Goal: Information Seeking & Learning: Learn about a topic

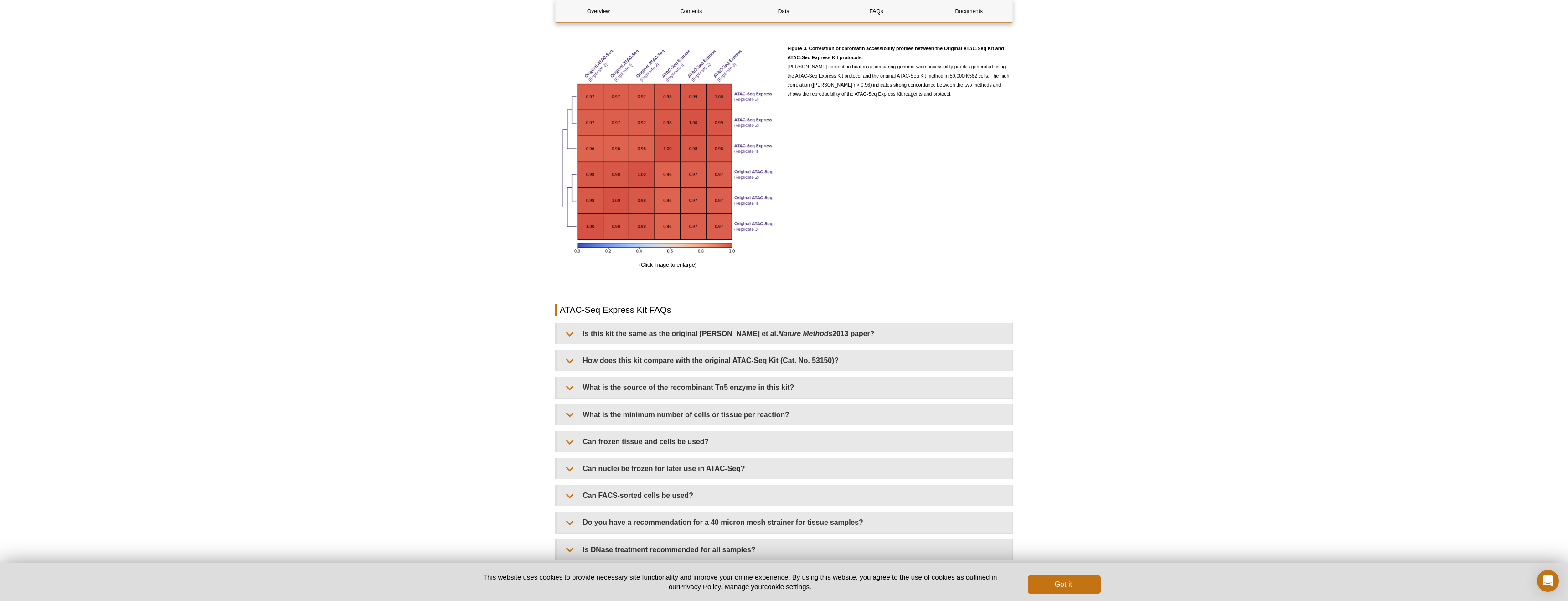
scroll to position [1613, 0]
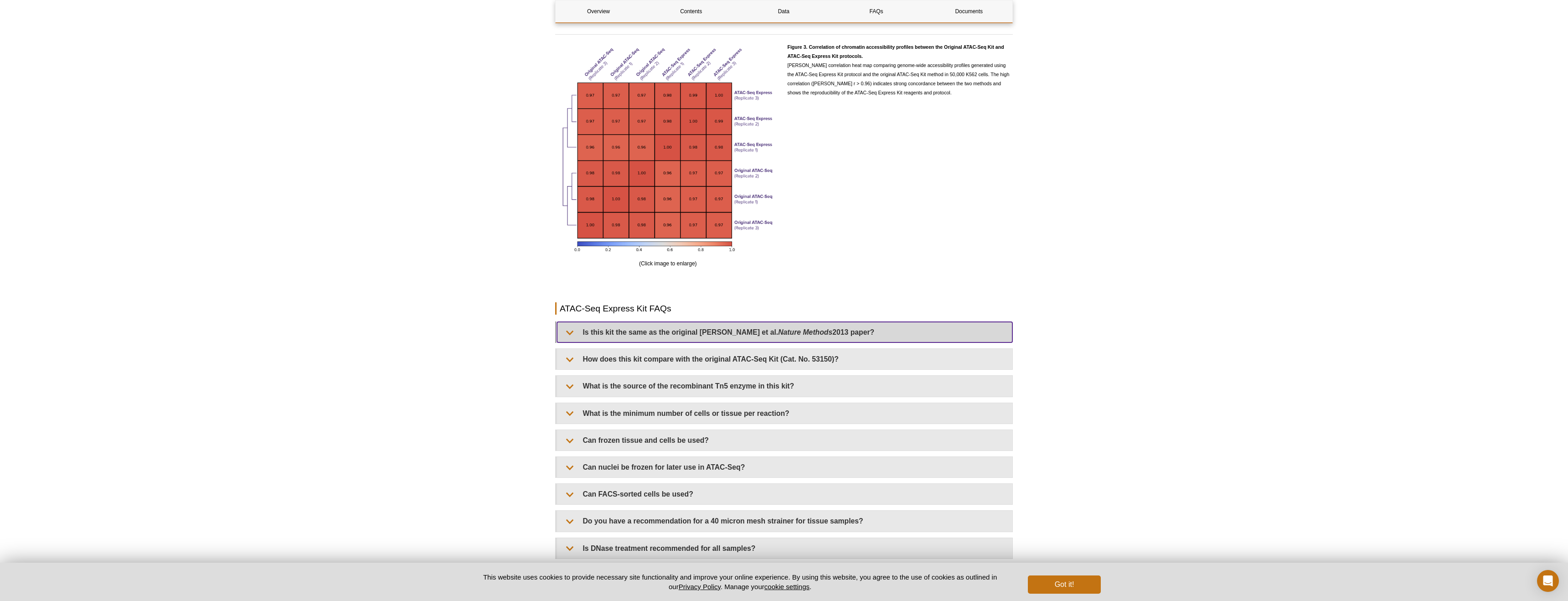
click at [568, 333] on summary "Is this kit the same as the original Buenrostro et al. Nature Methods 2013 pape…" at bounding box center [784, 331] width 455 height 21
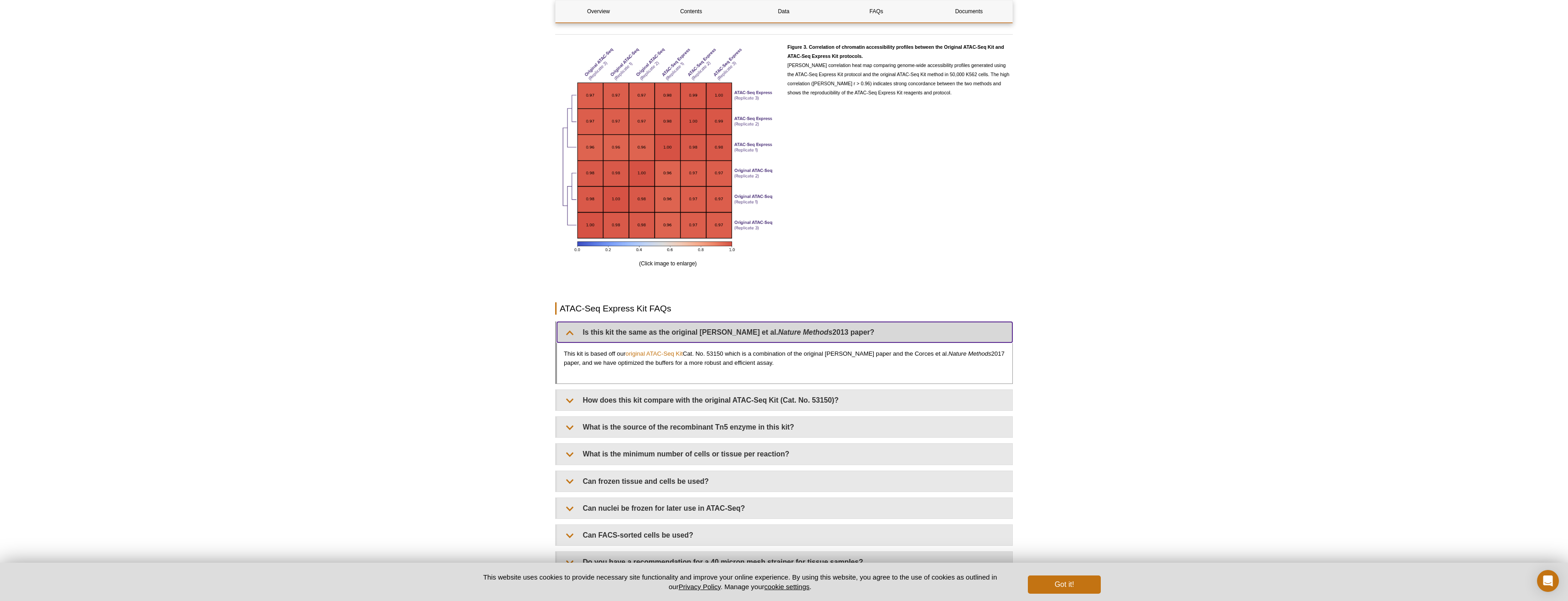
click at [568, 333] on summary "Is this kit the same as the original Buenrostro et al. Nature Methods 2013 pape…" at bounding box center [784, 331] width 455 height 21
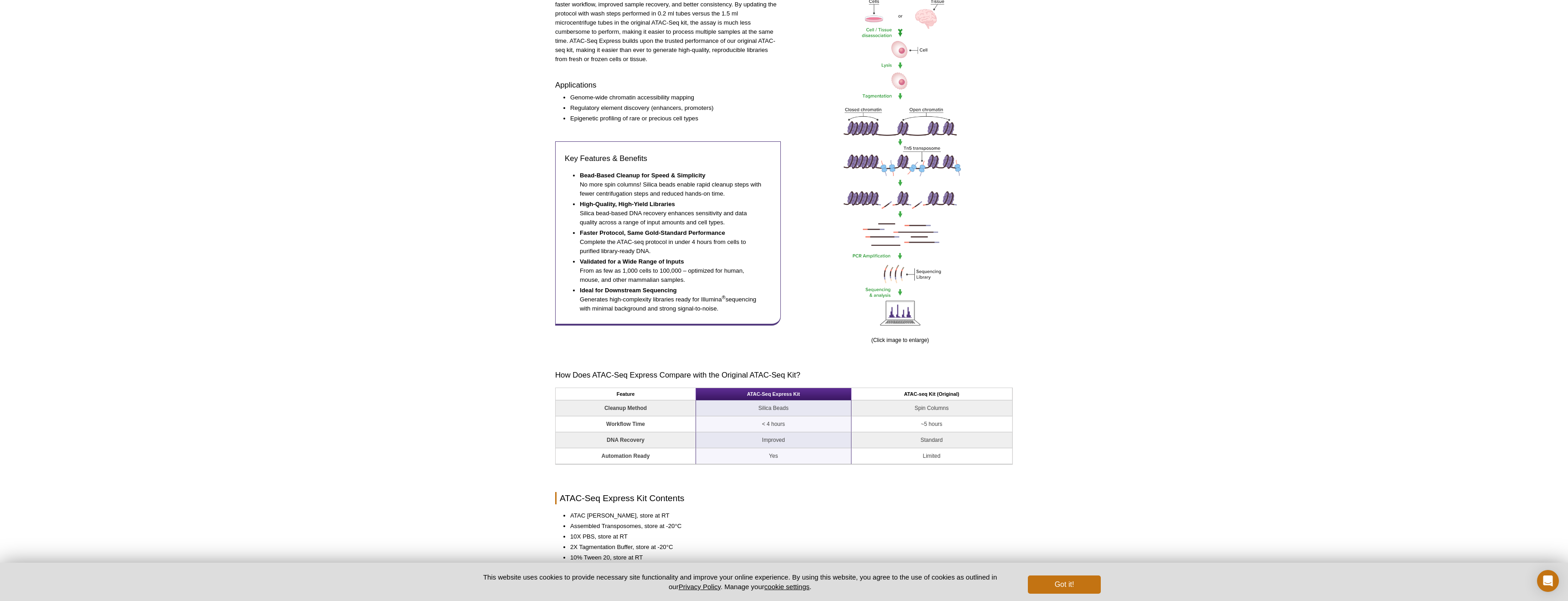
scroll to position [0, 0]
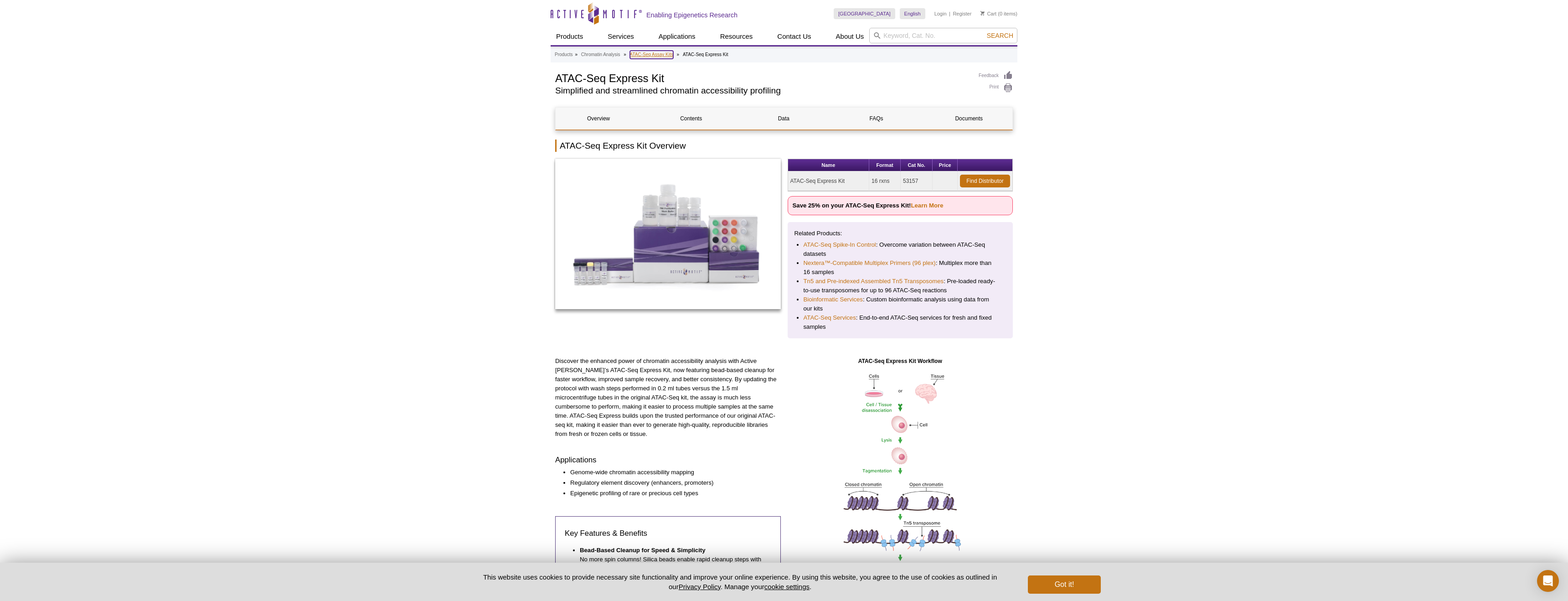
click at [651, 55] on link "ATAC-Seq Assay Kits" at bounding box center [652, 54] width 43 height 8
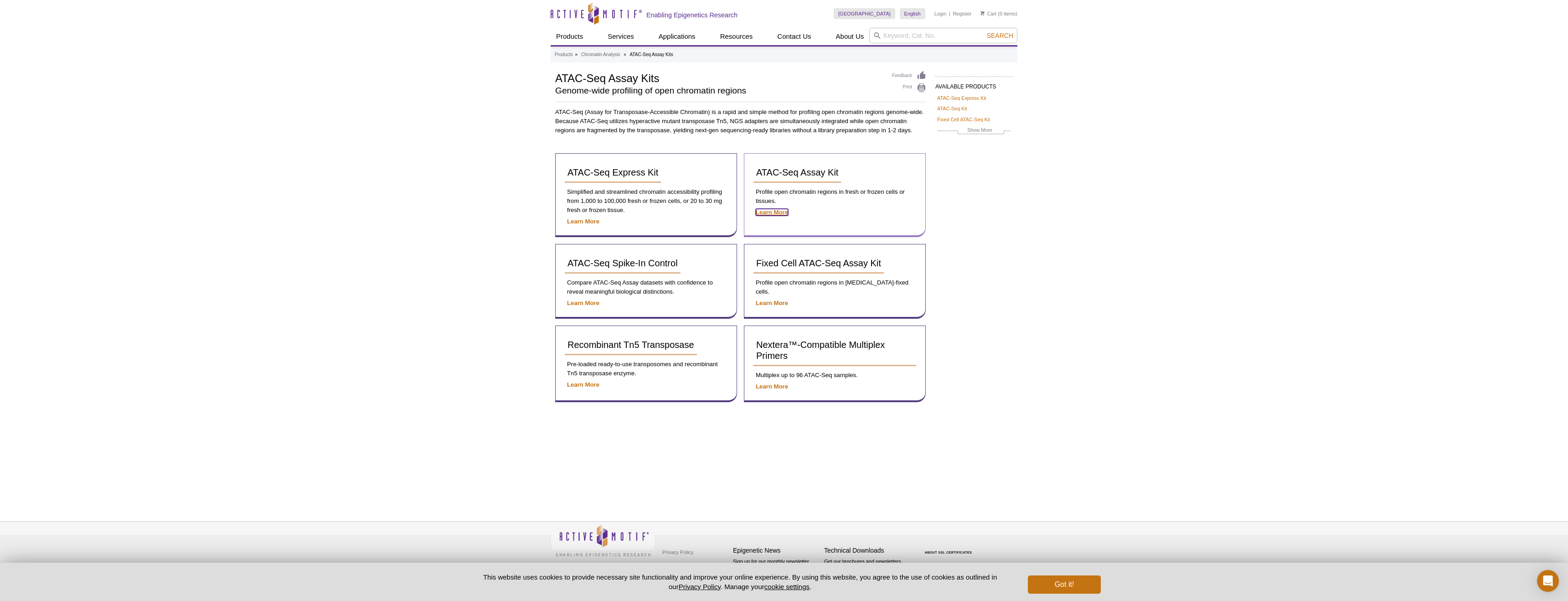
click at [772, 208] on strong "Learn More" at bounding box center [772, 212] width 32 height 7
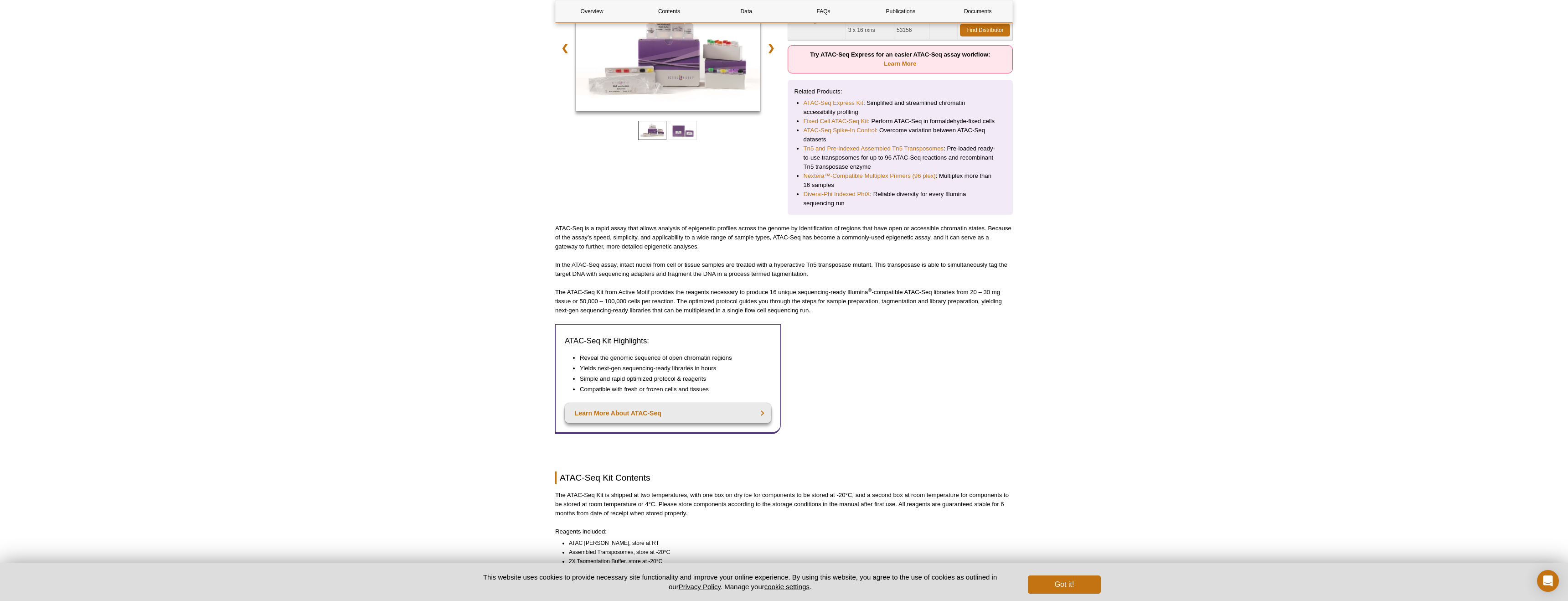
scroll to position [194, 0]
click at [836, 266] on p "In the ATAC-Seq assay, intact nuclei from cell or tissue samples are treated wi…" at bounding box center [784, 268] width 458 height 18
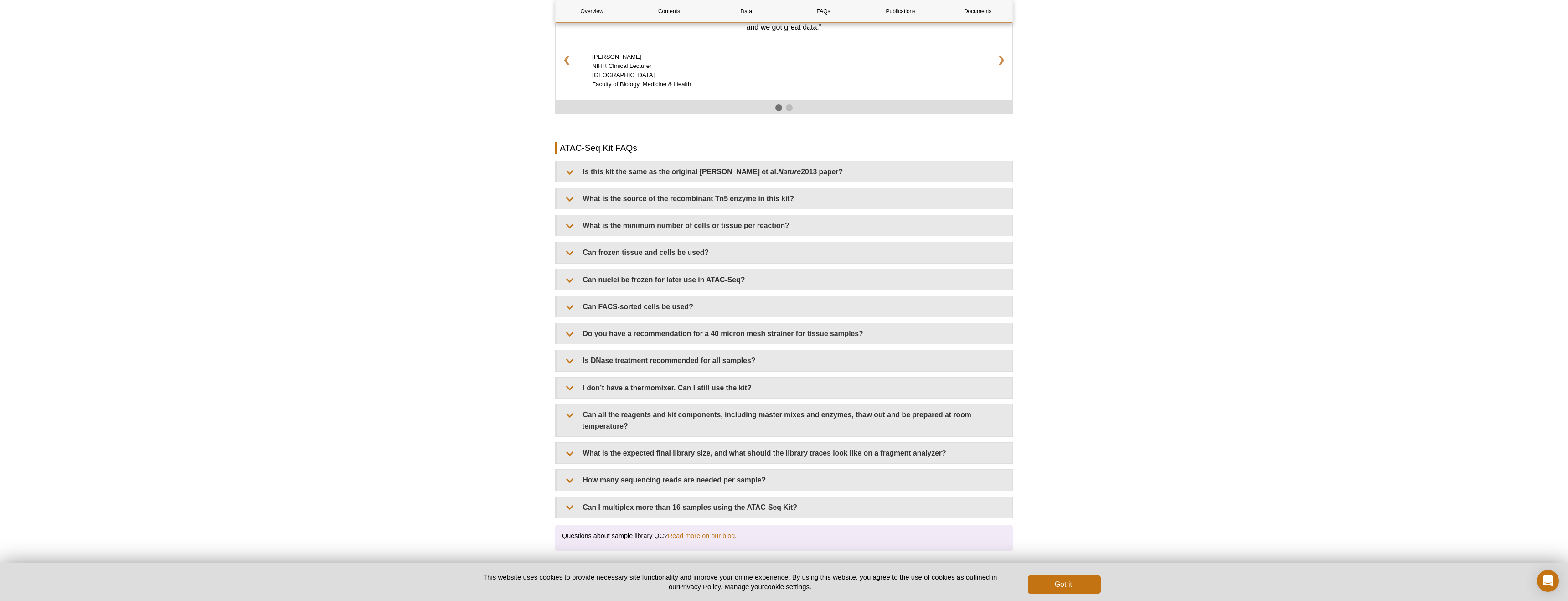
scroll to position [1547, 0]
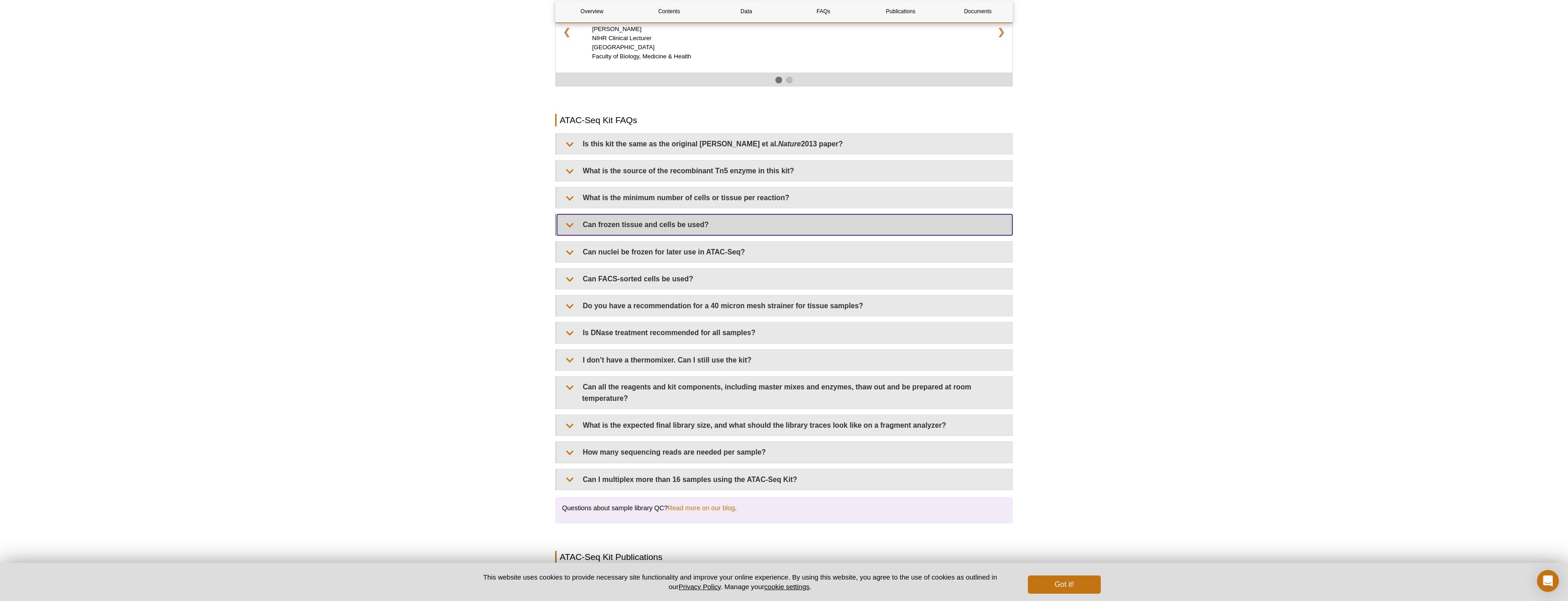
click at [567, 225] on summary "Can frozen tissue and cells be used?" at bounding box center [784, 225] width 455 height 21
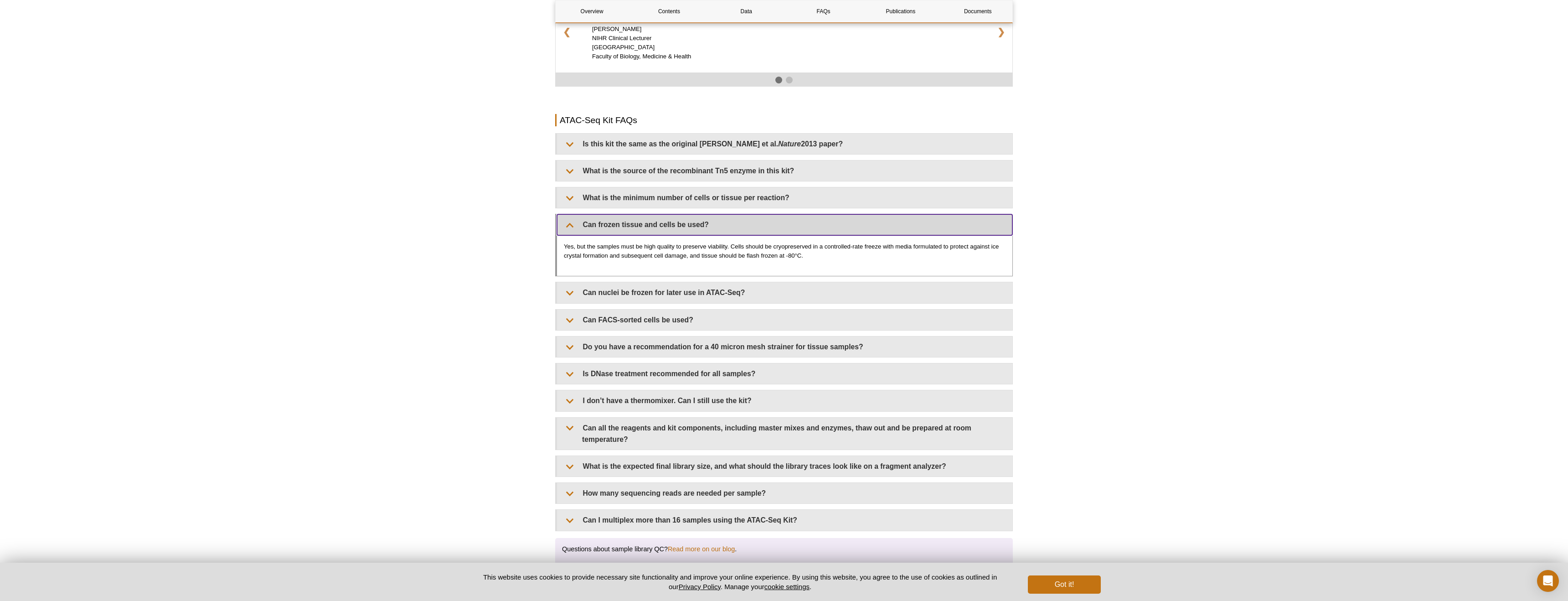
click at [567, 225] on summary "Can frozen tissue and cells be used?" at bounding box center [784, 225] width 455 height 21
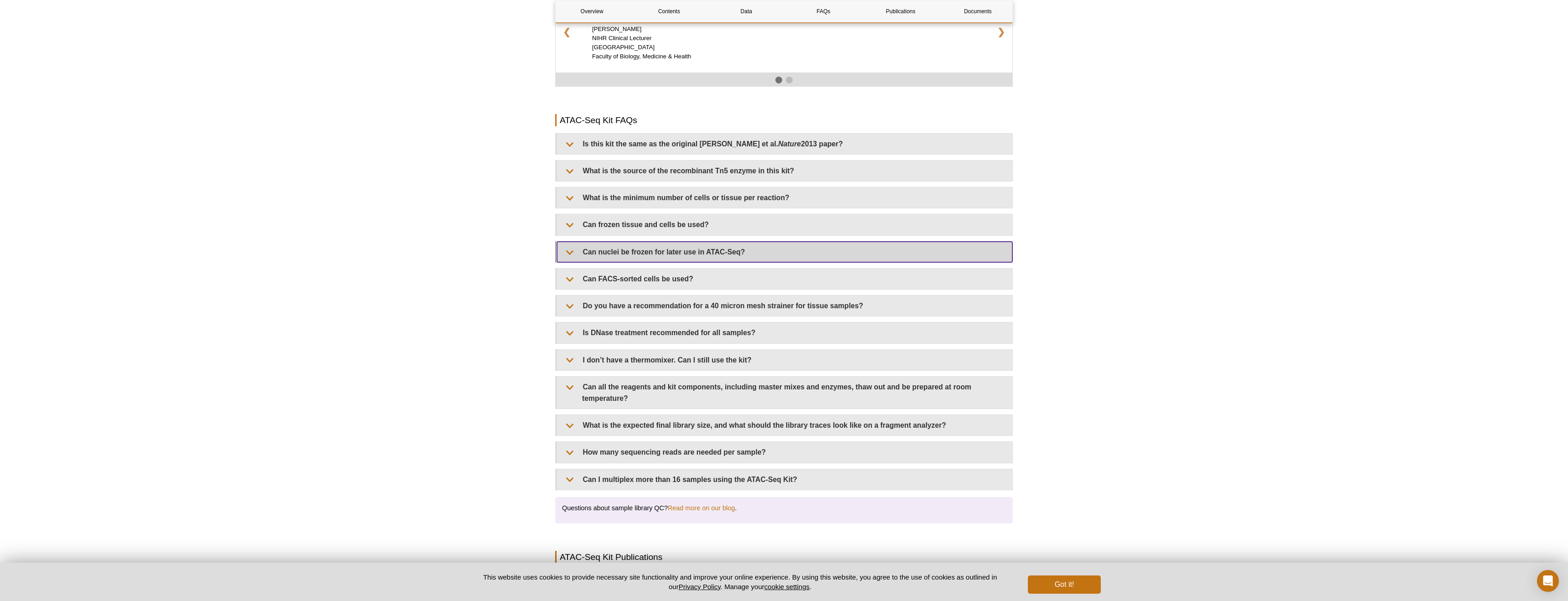
click at [567, 249] on summary "Can nuclei be frozen for later use in ATAC-Seq?" at bounding box center [784, 252] width 455 height 21
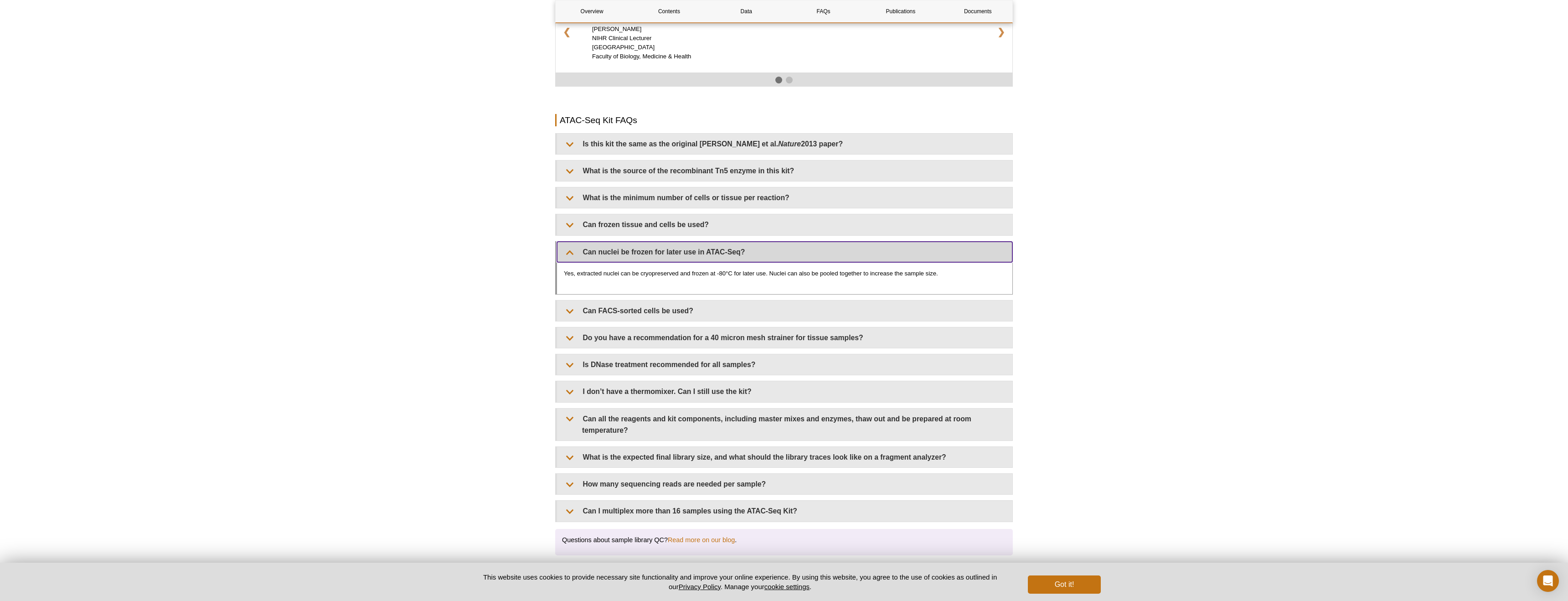
click at [567, 249] on summary "Can nuclei be frozen for later use in ATAC-Seq?" at bounding box center [784, 252] width 455 height 21
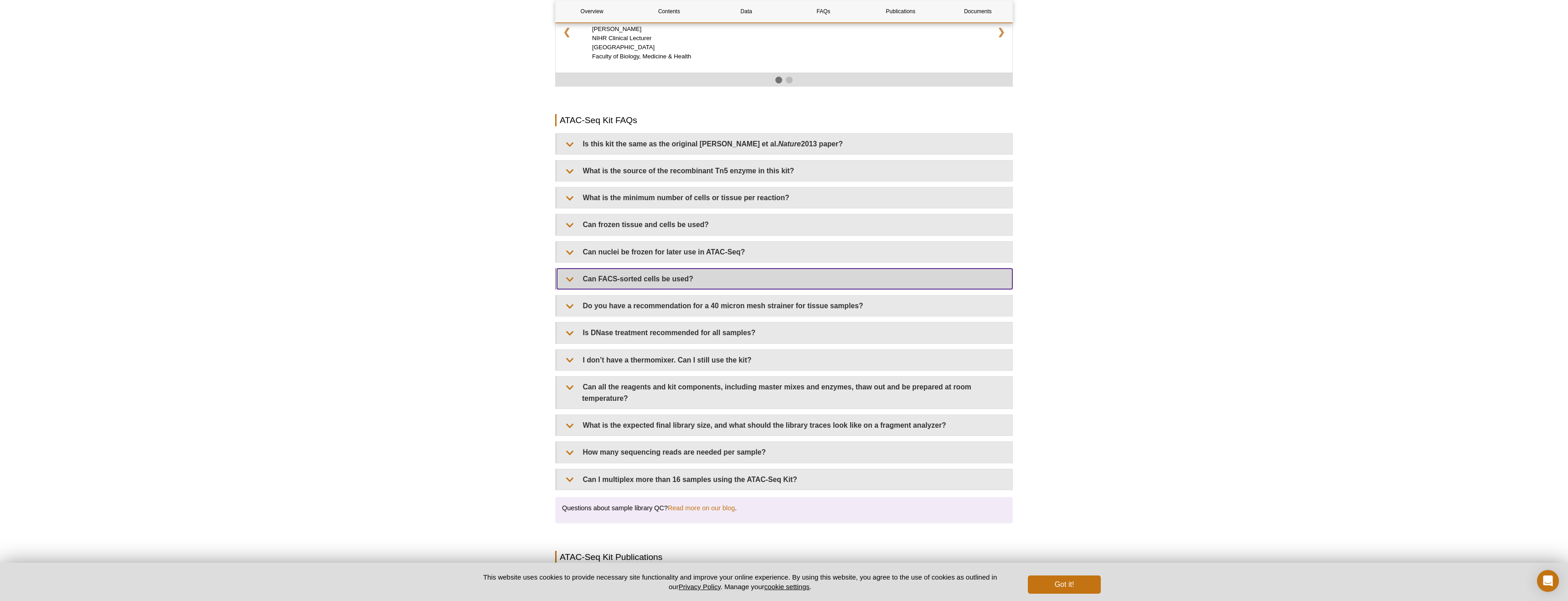
click at [564, 275] on summary "Can FACS-sorted cells be used?" at bounding box center [784, 278] width 455 height 21
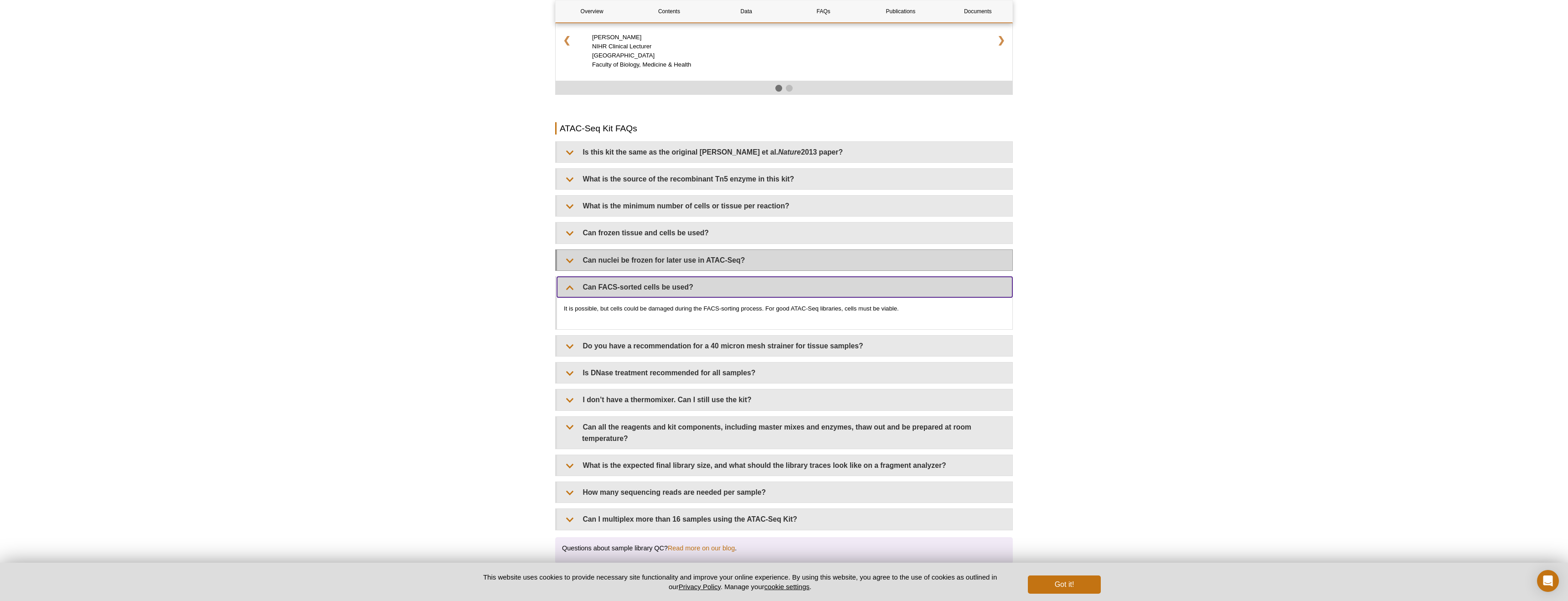
scroll to position [1535, 0]
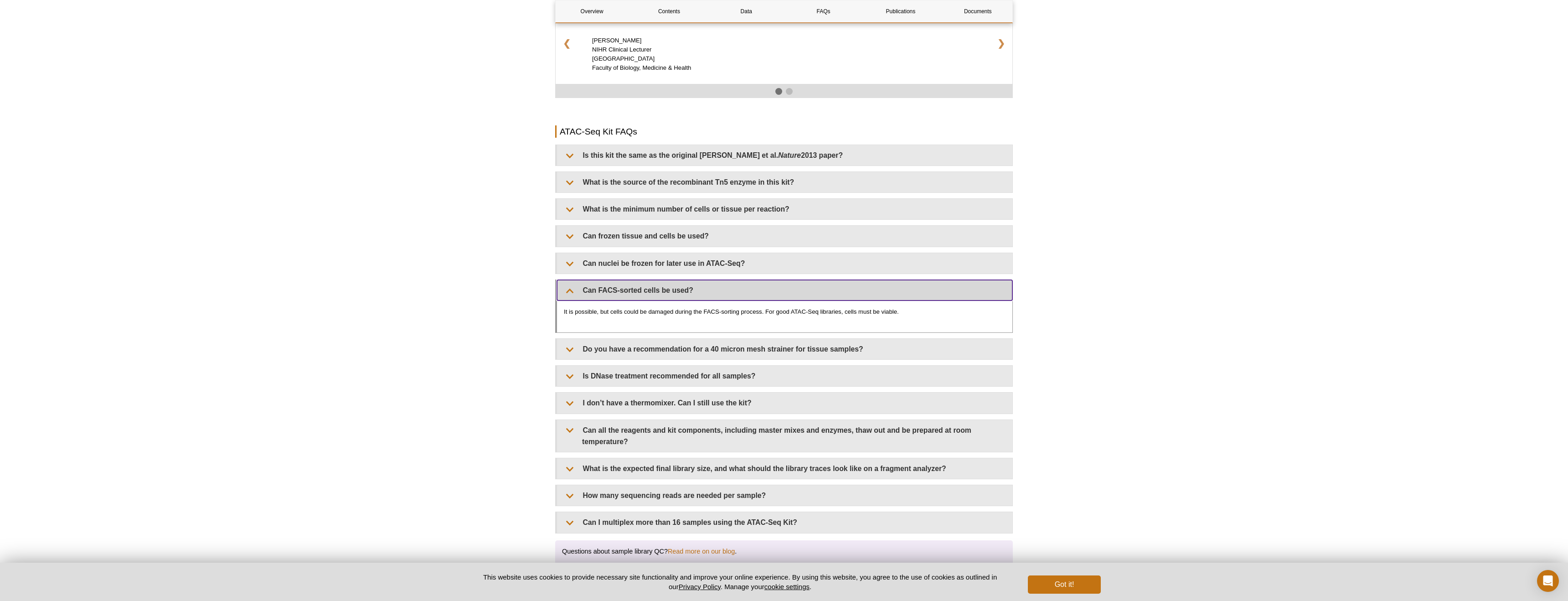
click at [564, 289] on summary "Can FACS-sorted cells be used?" at bounding box center [784, 290] width 455 height 21
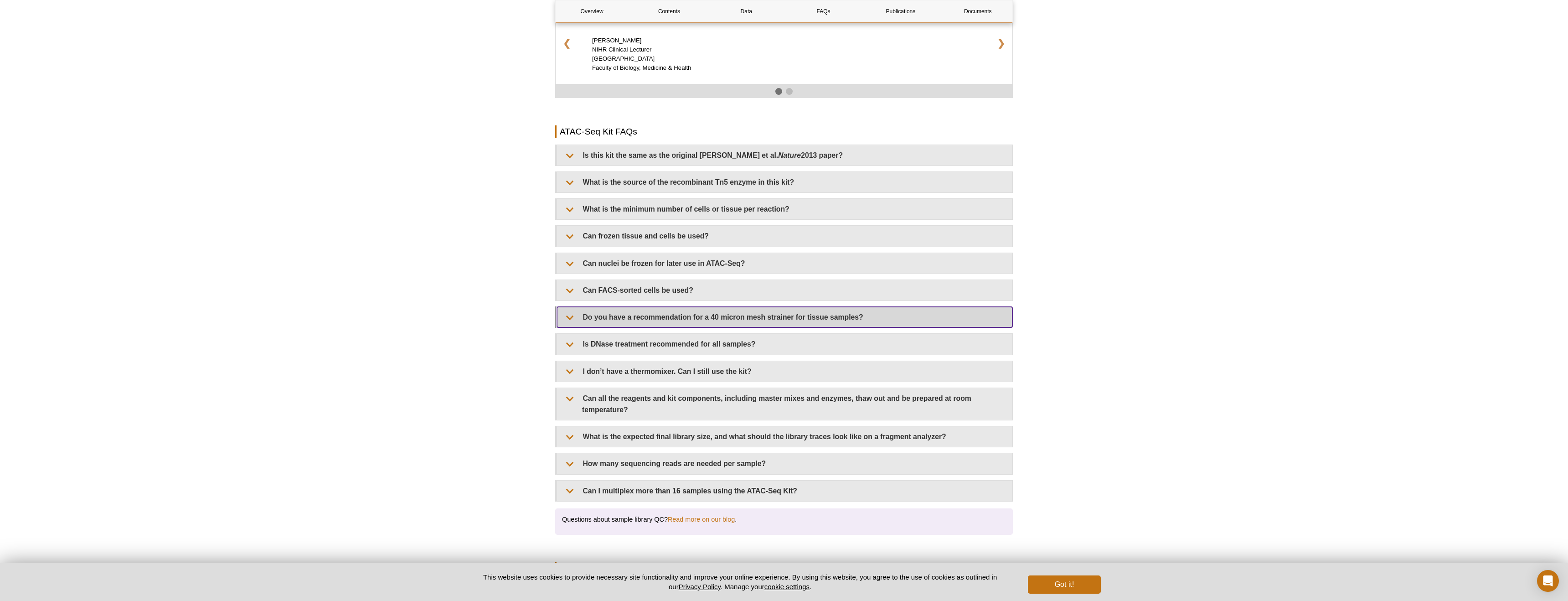
click at [565, 318] on summary "Do you have a recommendation for a 40 micron mesh strainer for tissue samples?" at bounding box center [784, 317] width 455 height 21
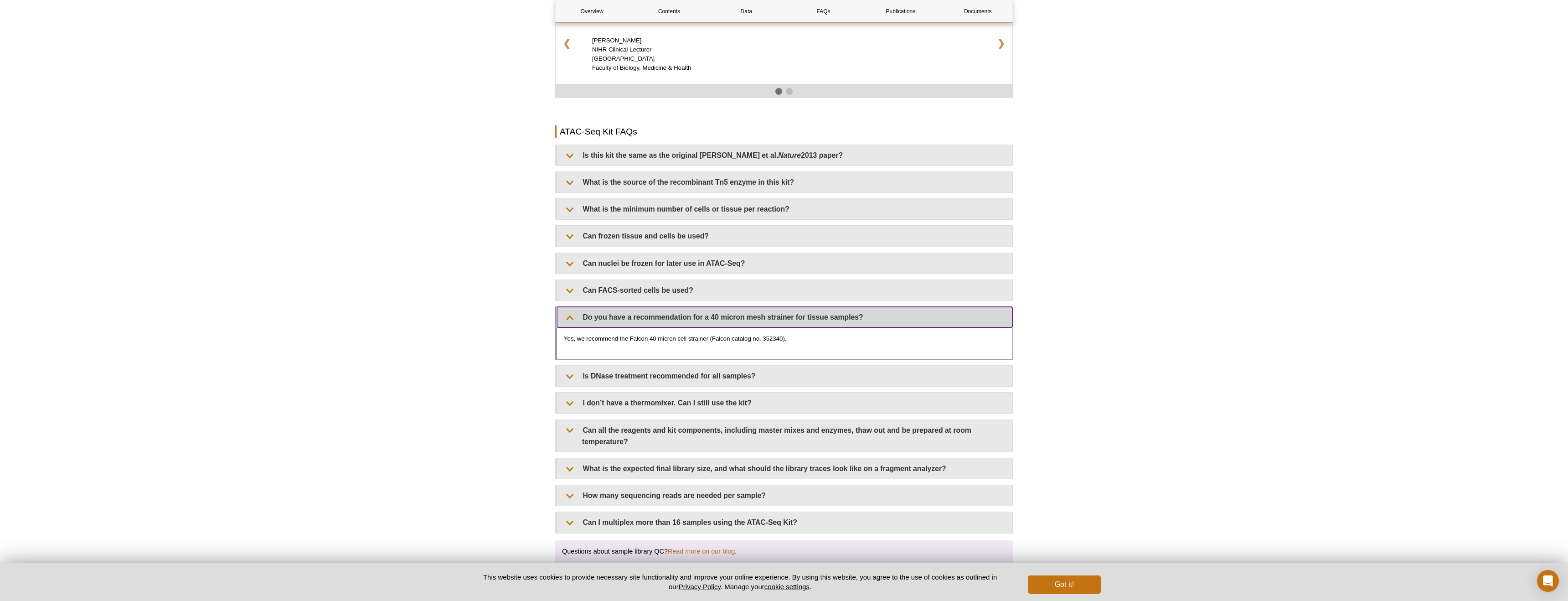
click at [565, 318] on summary "Do you have a recommendation for a 40 micron mesh strainer for tissue samples?" at bounding box center [784, 317] width 455 height 21
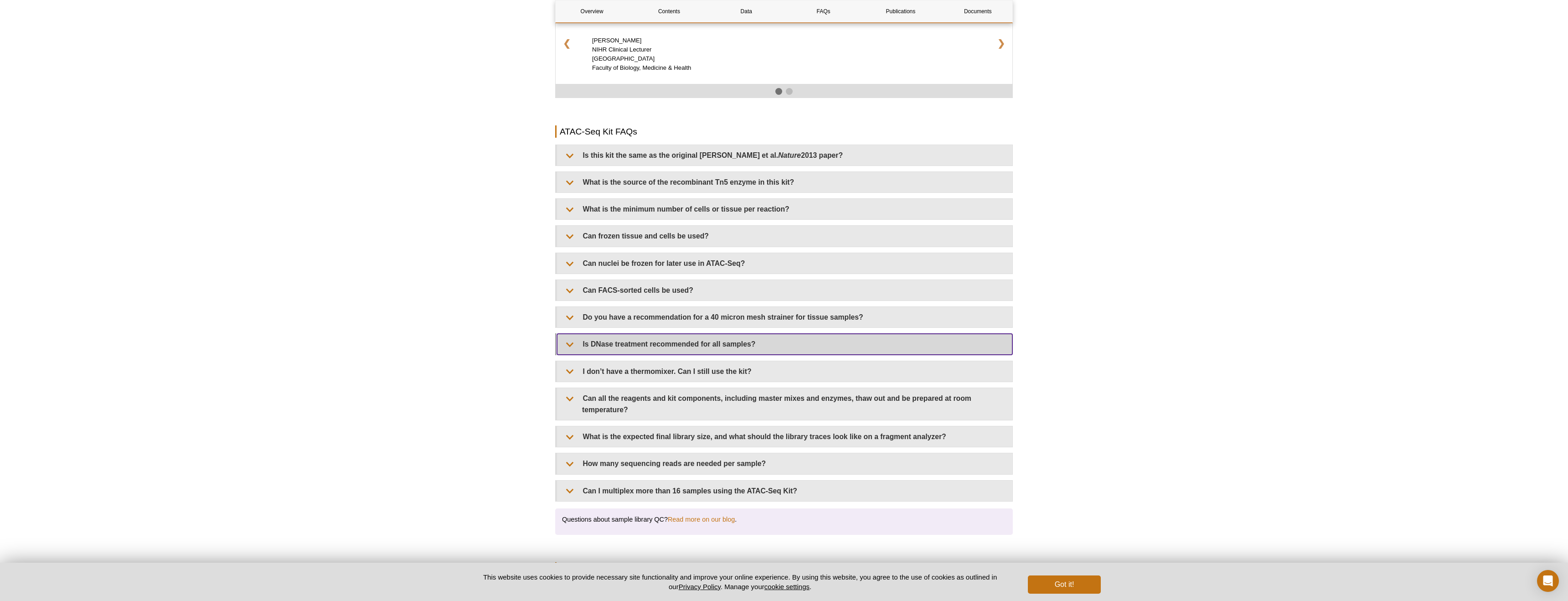
click at [569, 341] on summary "Is DNase treatment recommended for all samples?" at bounding box center [784, 344] width 455 height 21
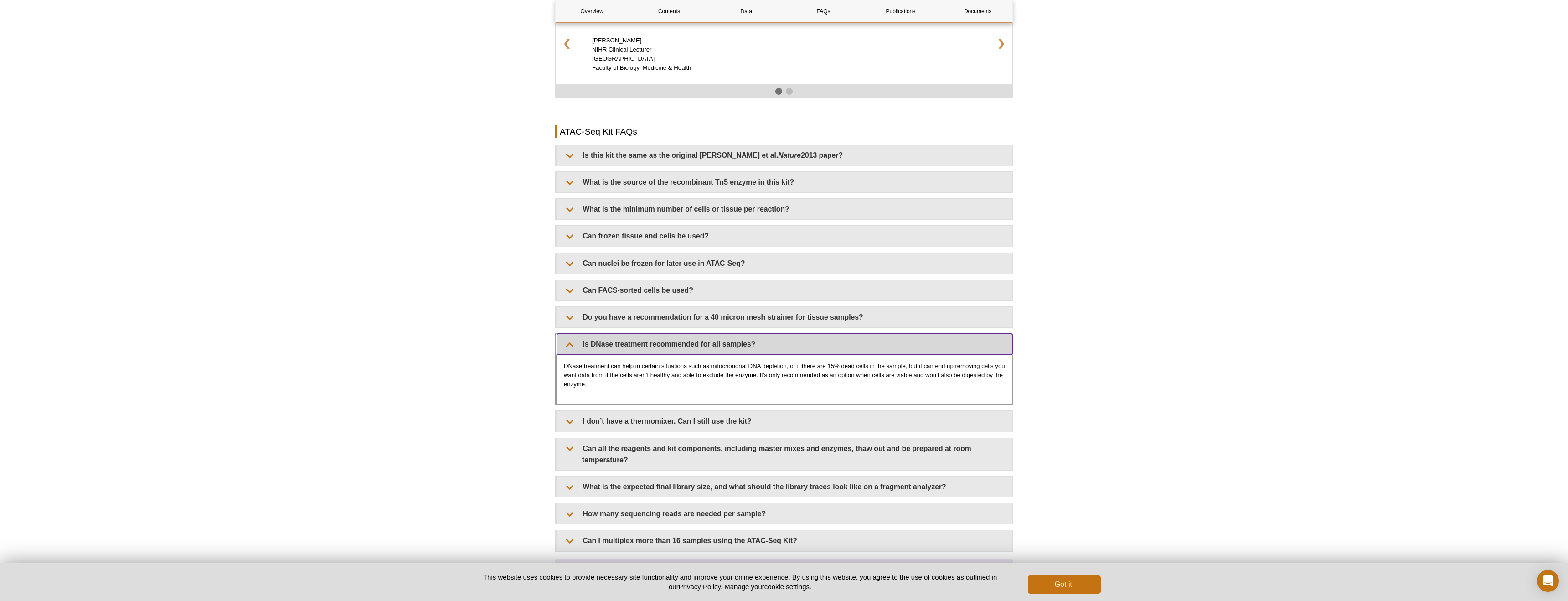
click at [568, 343] on summary "Is DNase treatment recommended for all samples?" at bounding box center [784, 344] width 455 height 21
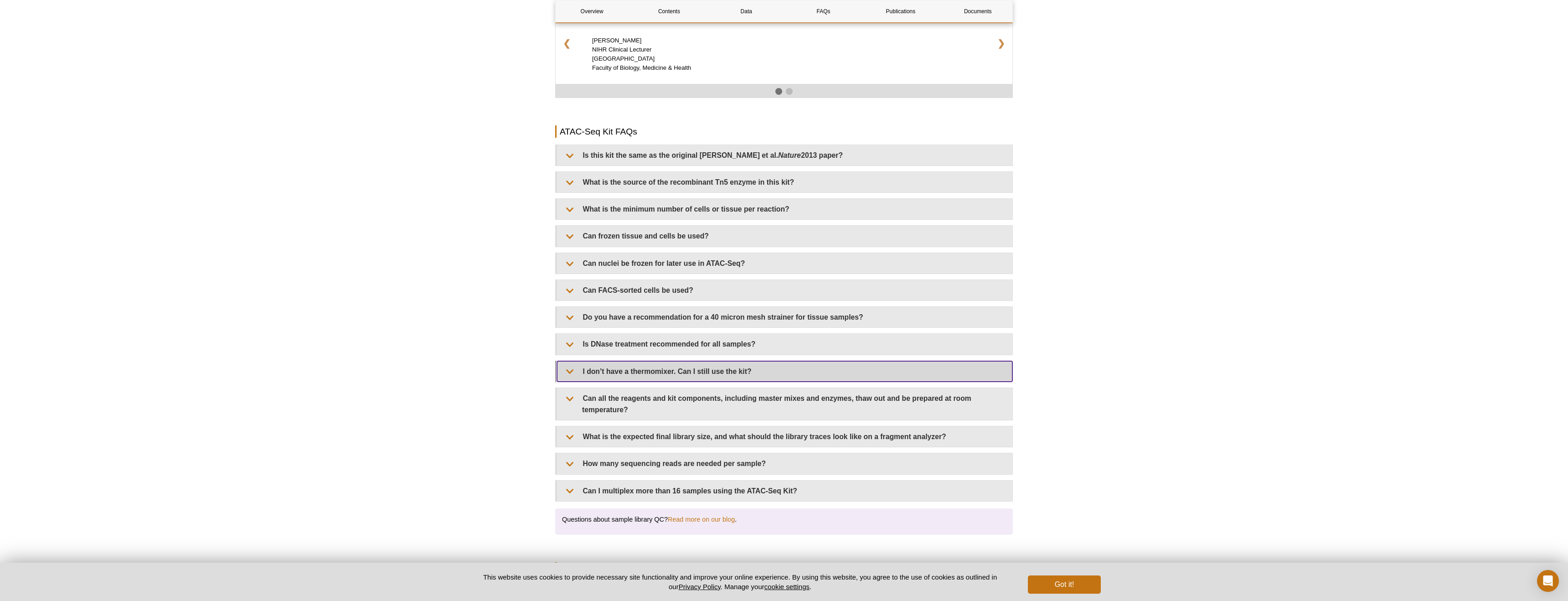
click at [569, 369] on summary "I don’t have a thermomixer. Can I still use the kit?" at bounding box center [784, 371] width 455 height 21
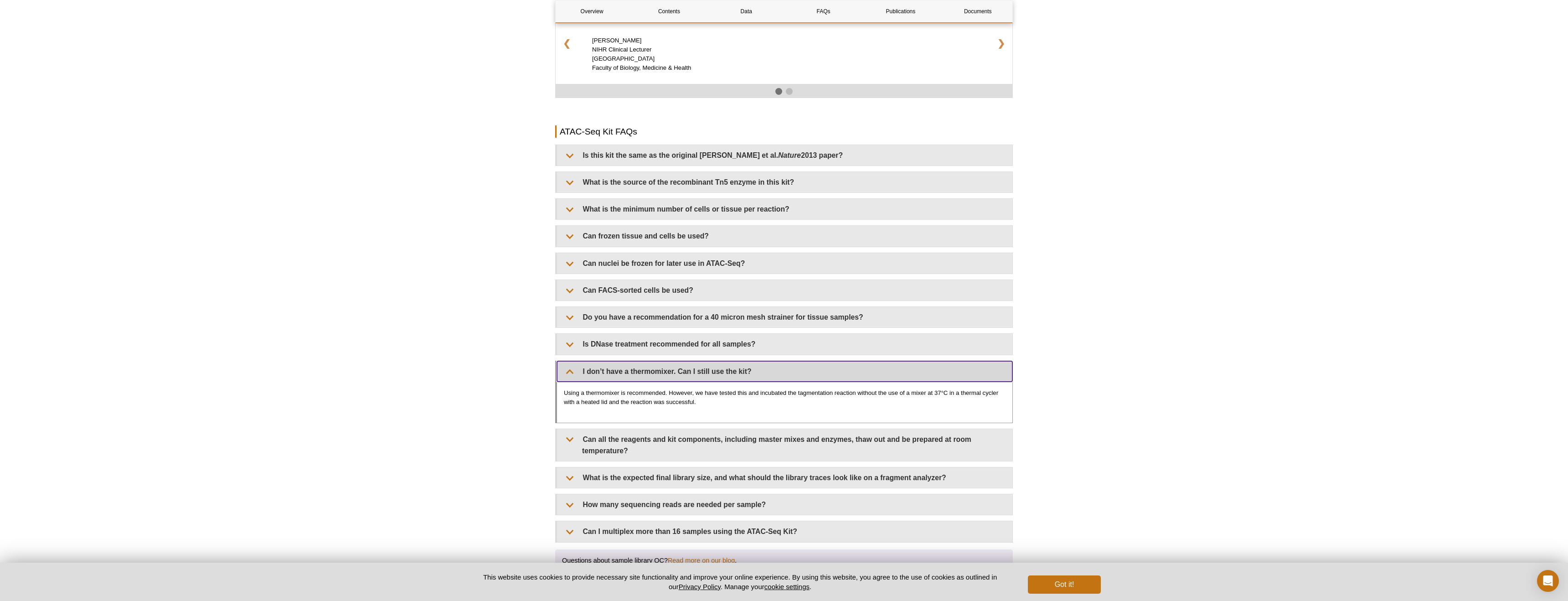
click at [569, 369] on summary "I don’t have a thermomixer. Can I still use the kit?" at bounding box center [784, 371] width 455 height 21
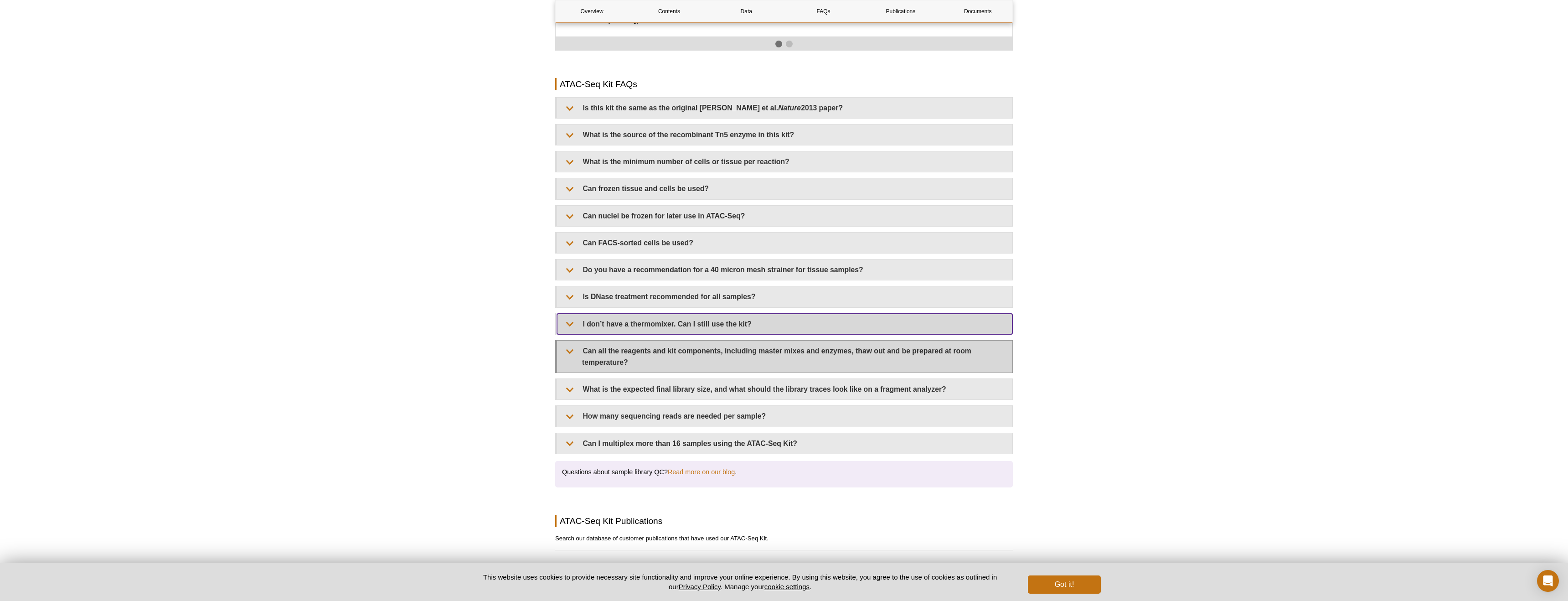
scroll to position [1590, 0]
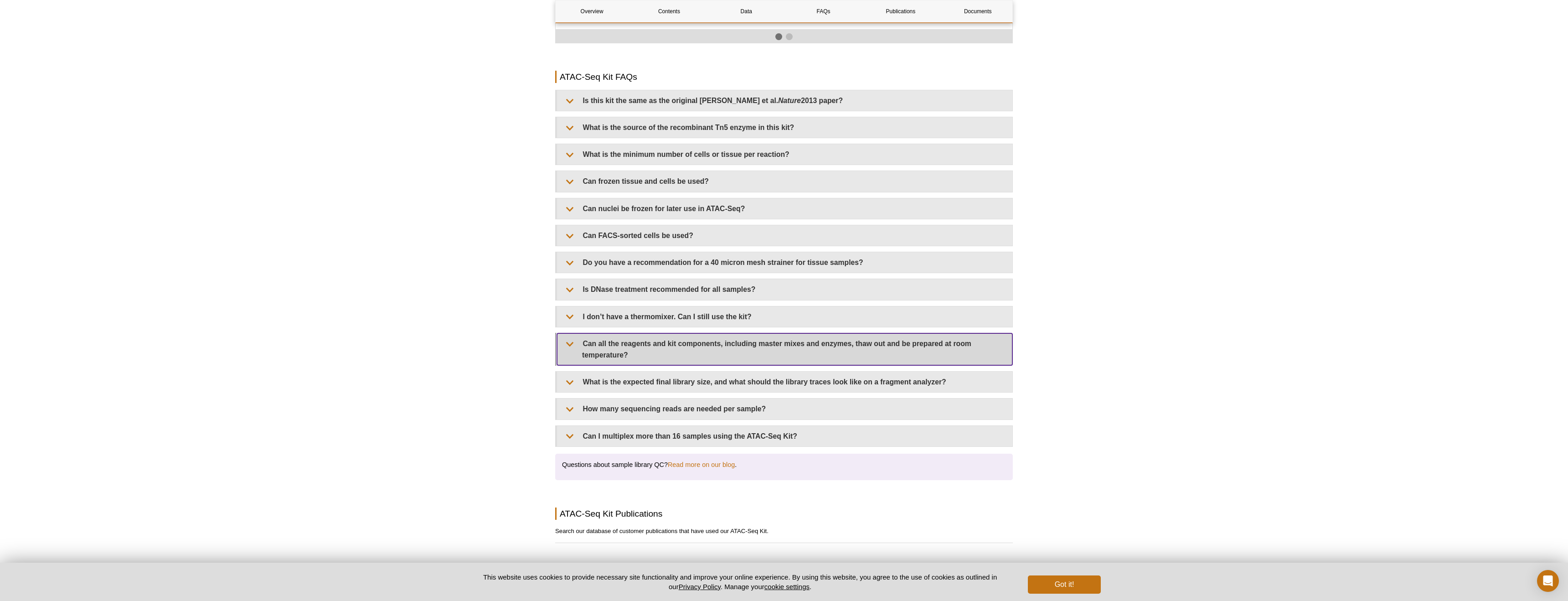
click at [568, 340] on summary "Can all the reagents and kit components, including master mixes and enzymes, th…" at bounding box center [784, 349] width 455 height 32
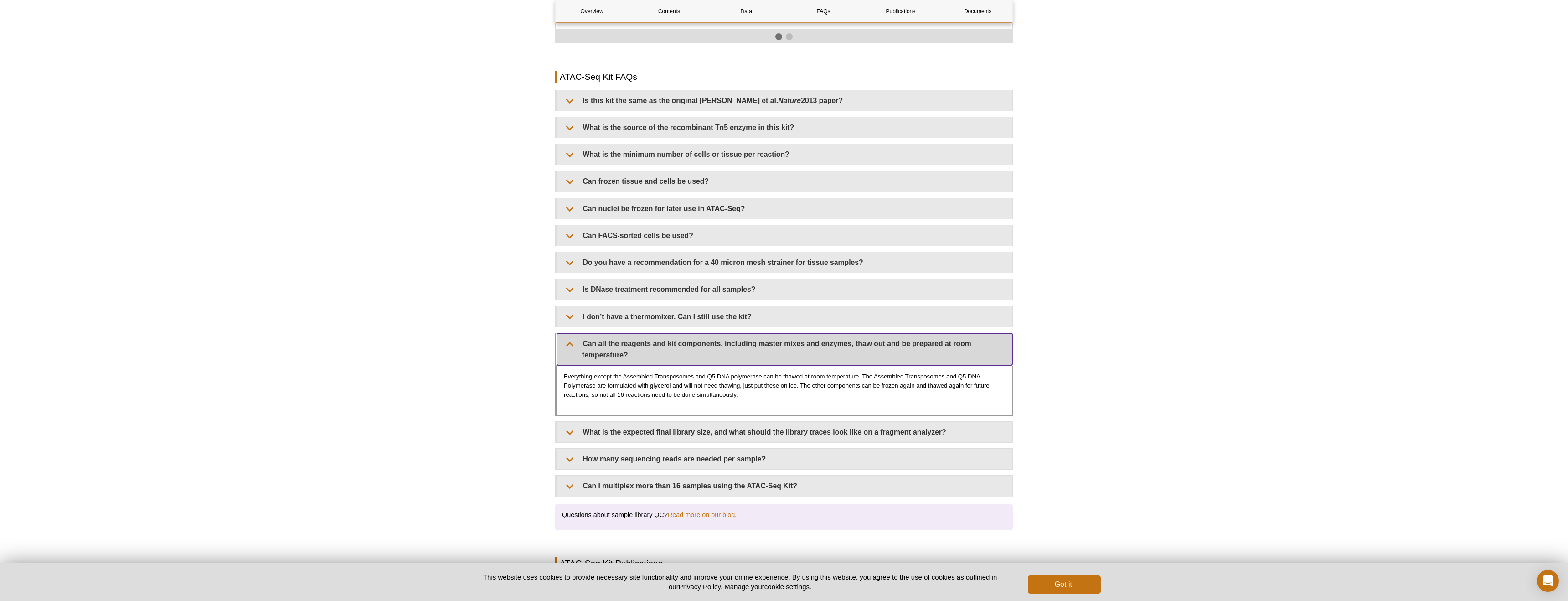
click at [568, 340] on summary "Can all the reagents and kit components, including master mixes and enzymes, th…" at bounding box center [784, 349] width 455 height 32
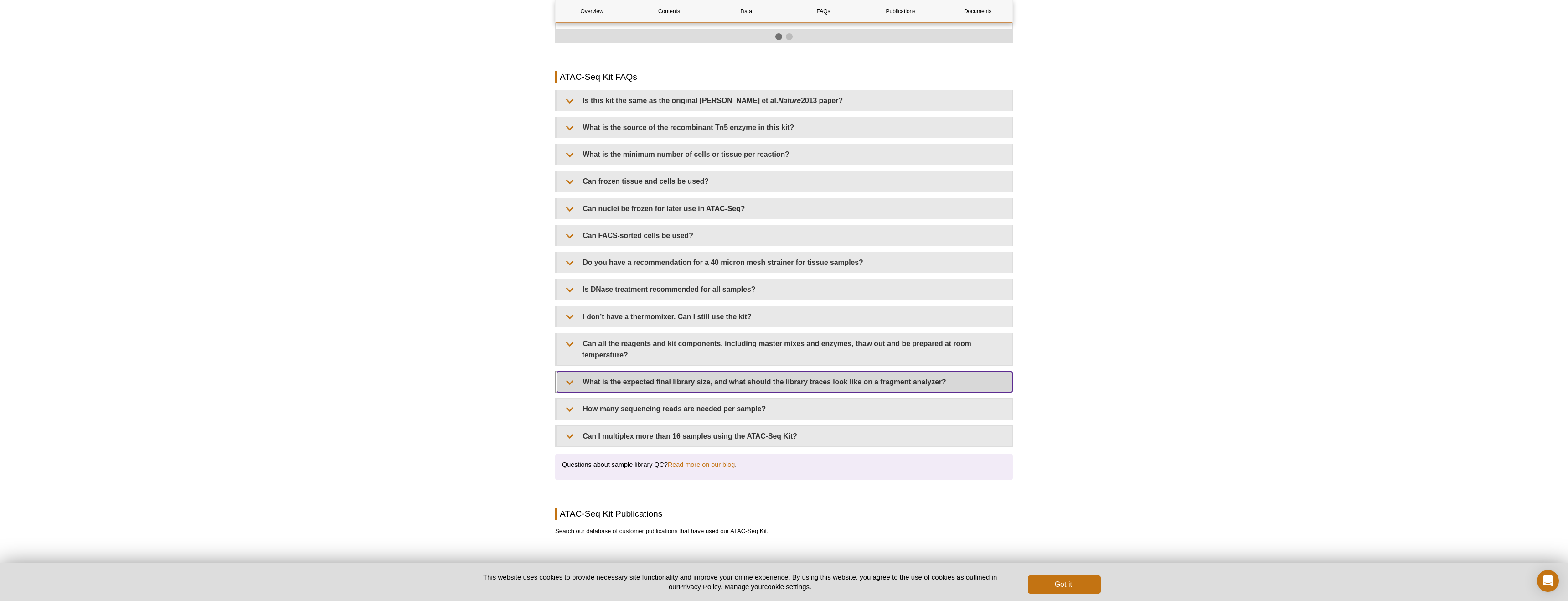
click at [564, 378] on summary "What is the expected final library size, and what should the library traces loo…" at bounding box center [784, 382] width 455 height 21
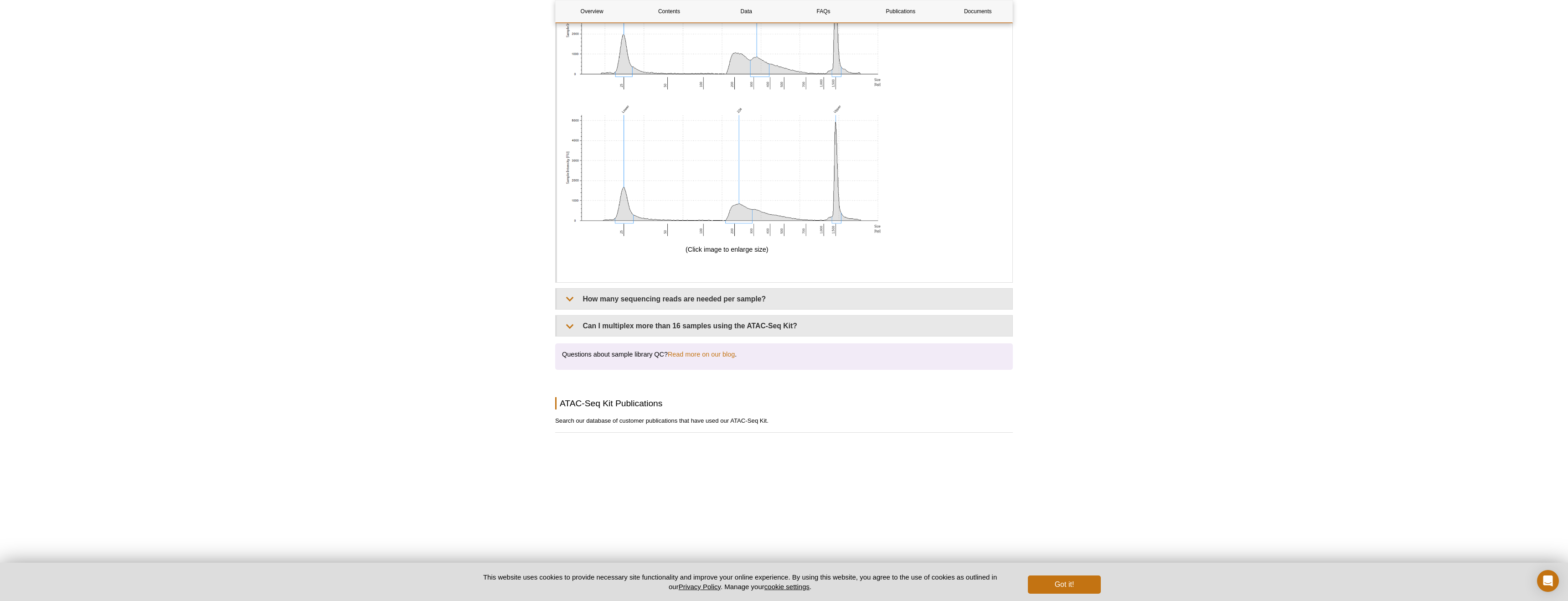
scroll to position [2343, 0]
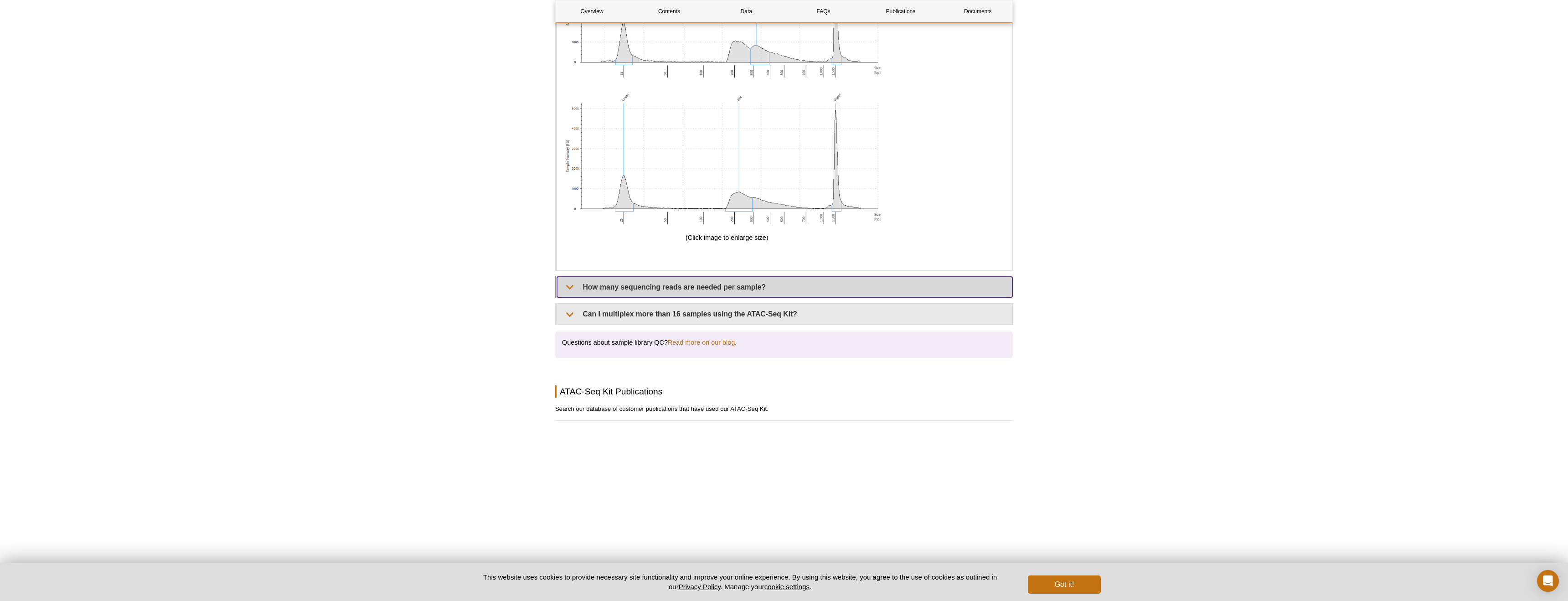
click at [569, 285] on summary "How many sequencing reads are needed per sample?" at bounding box center [784, 287] width 455 height 21
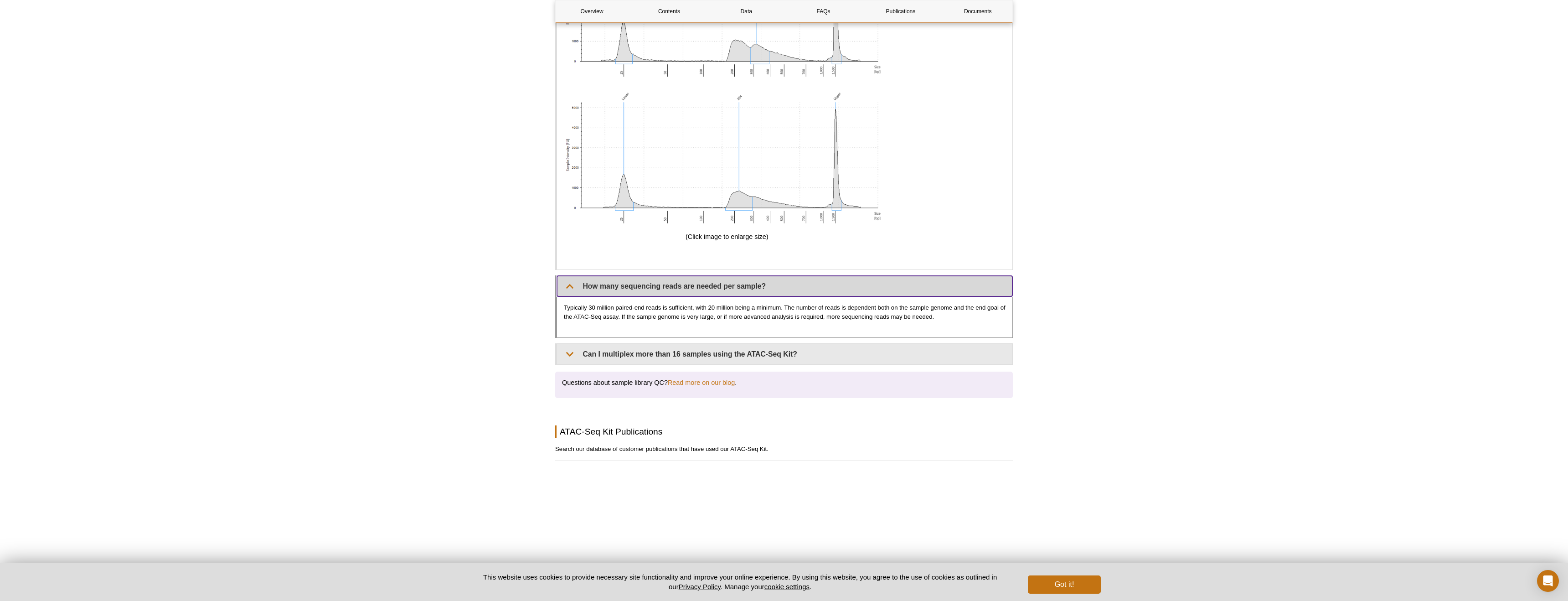
click at [569, 285] on summary "How many sequencing reads are needed per sample?" at bounding box center [784, 286] width 455 height 21
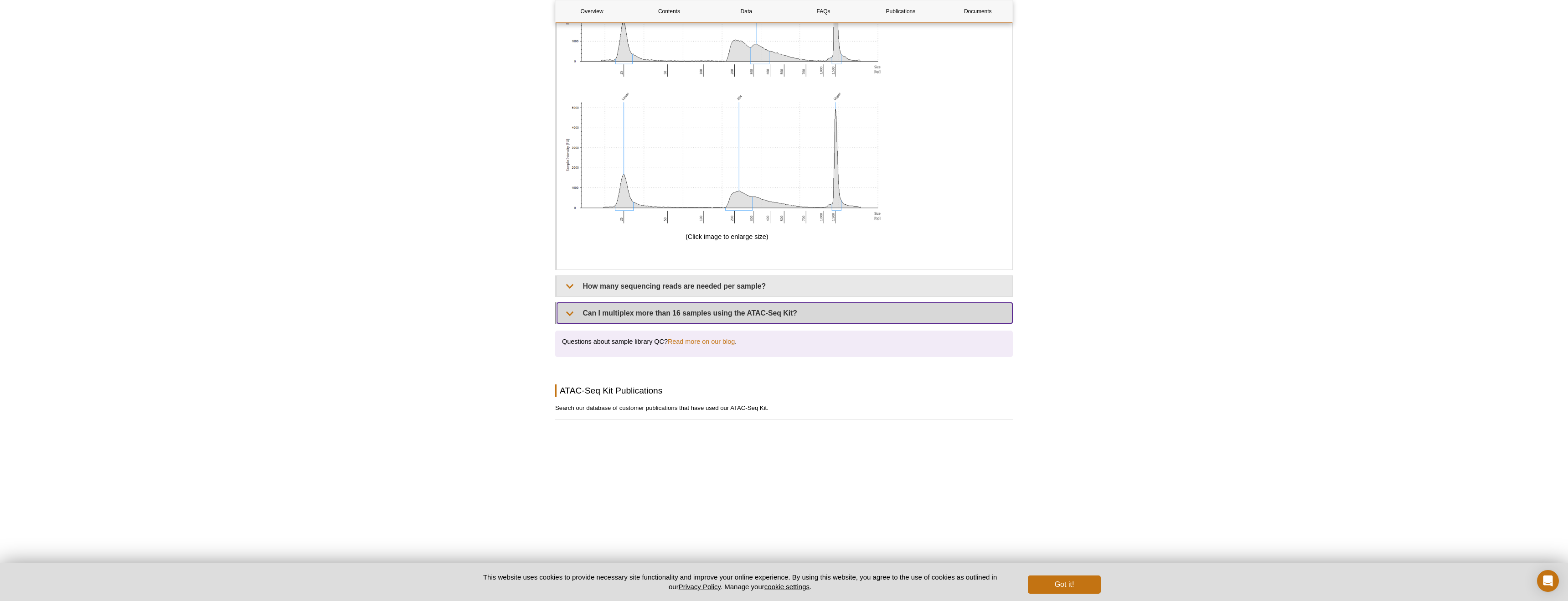
click at [565, 318] on summary "Can I multiplex more than 16 samples using the ATAC-Seq Kit?" at bounding box center [784, 313] width 455 height 21
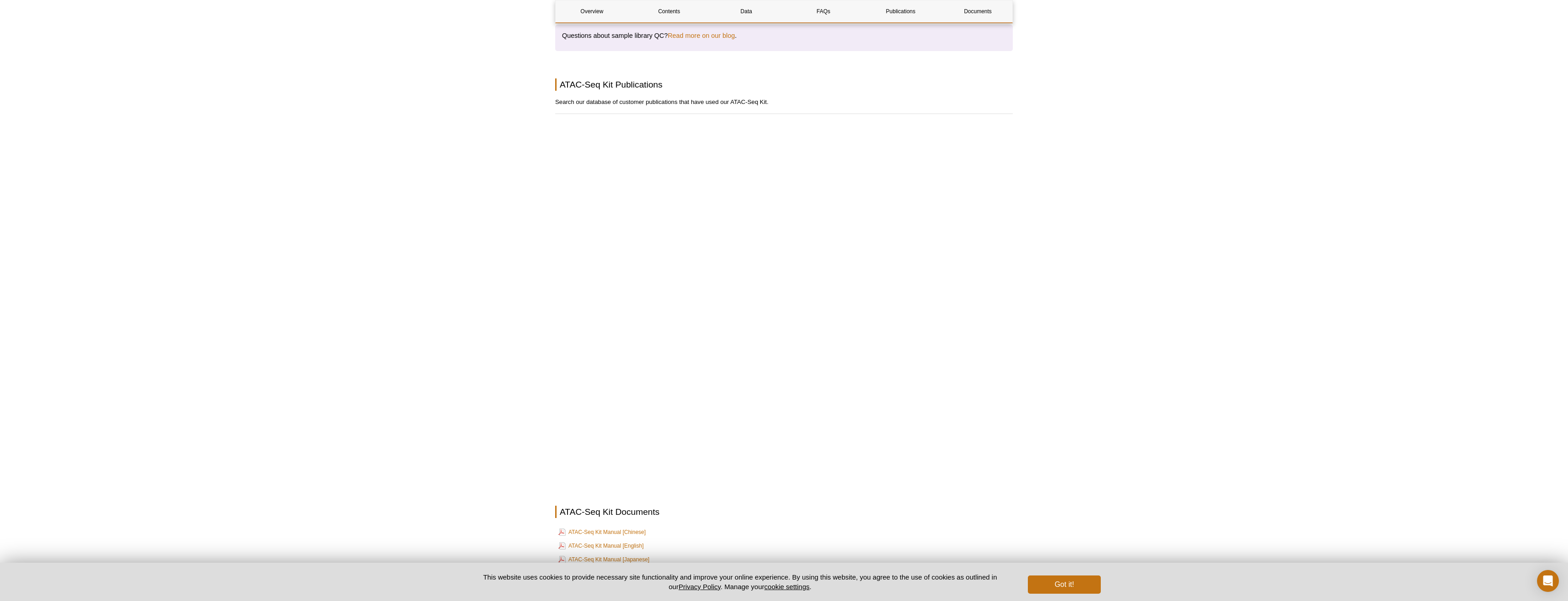
scroll to position [2721, 0]
